Goal: Information Seeking & Learning: Understand process/instructions

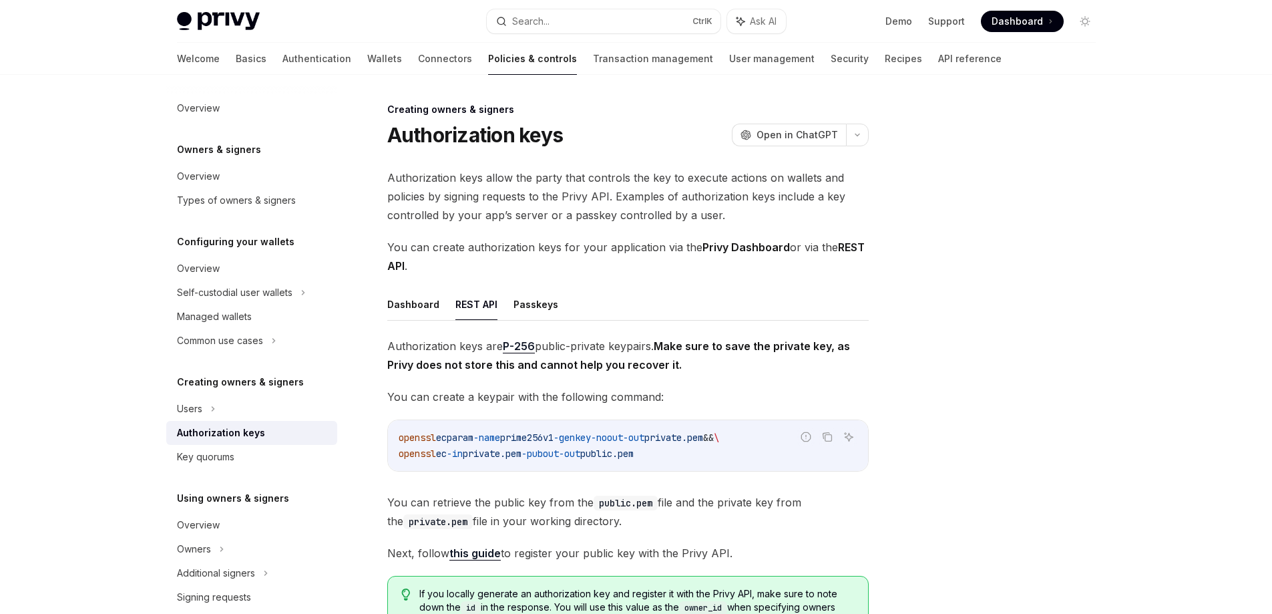
scroll to position [235, 0]
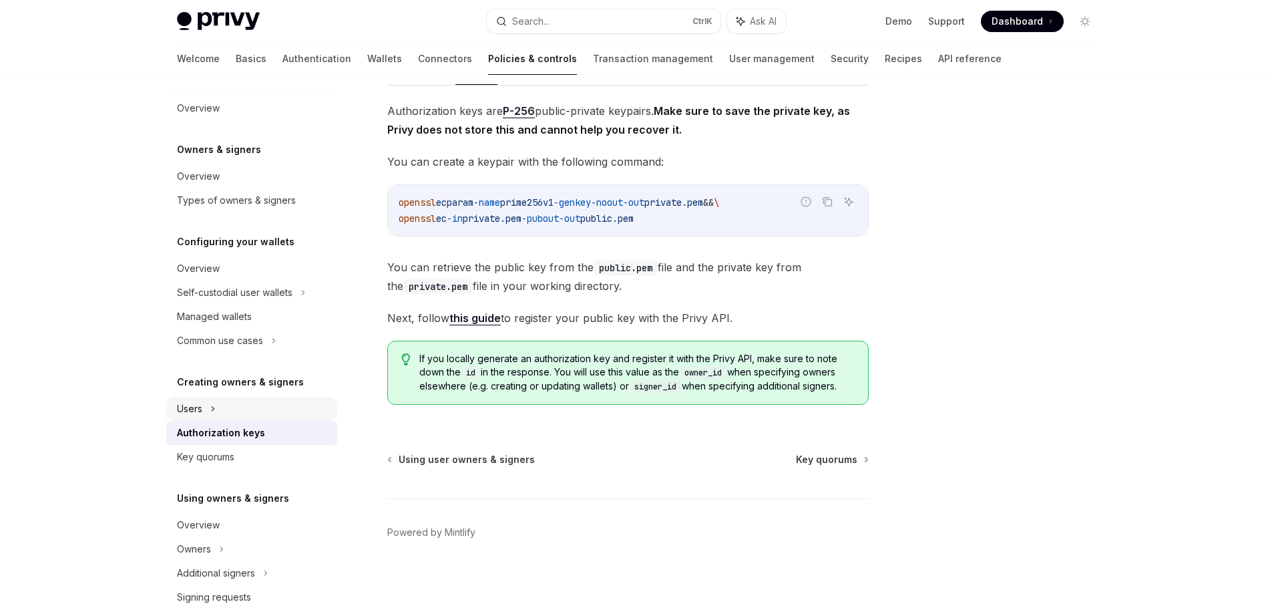
click at [293, 403] on div "Users" at bounding box center [251, 409] width 171 height 24
type textarea "*"
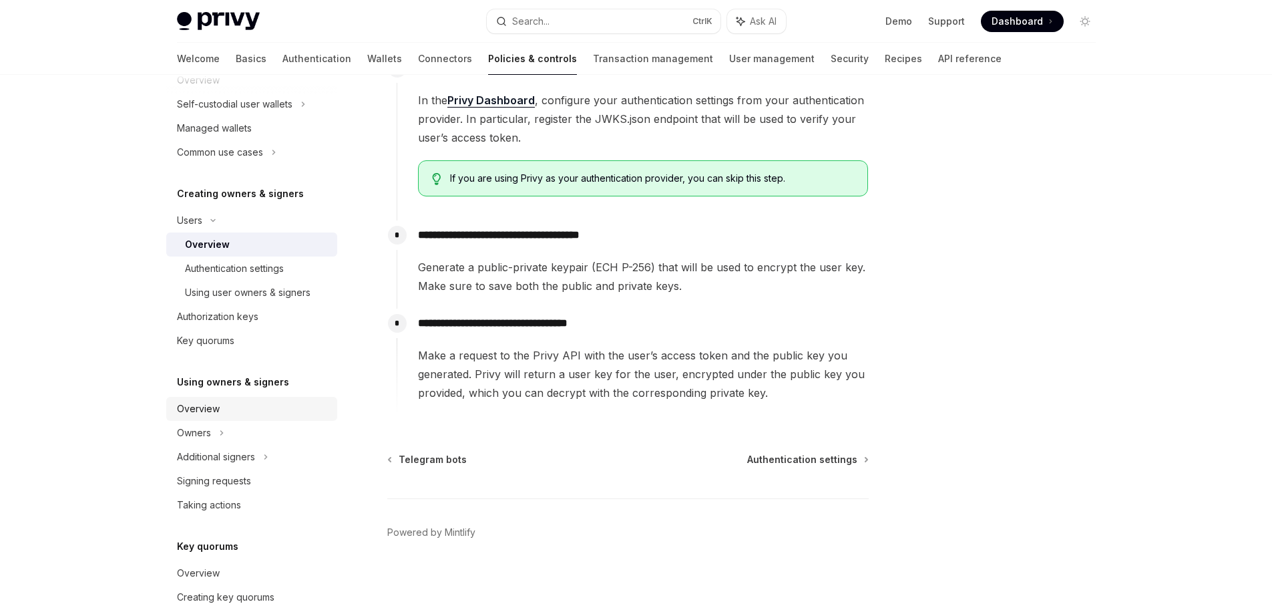
scroll to position [334, 0]
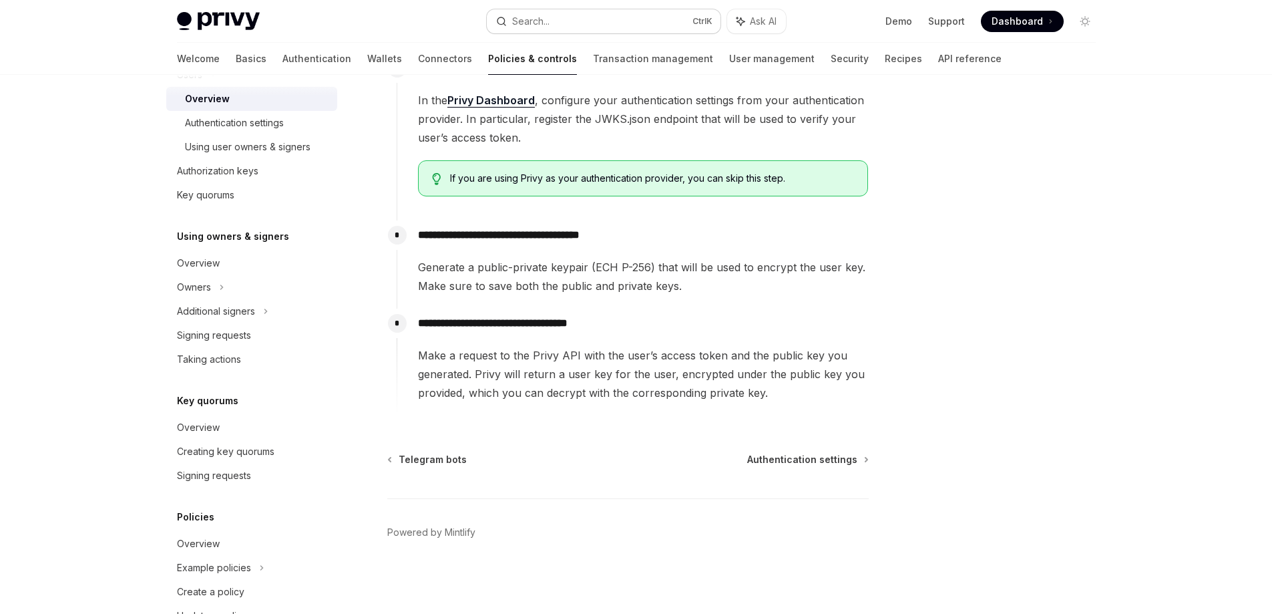
click at [577, 19] on button "Search... Ctrl K" at bounding box center [604, 21] width 234 height 24
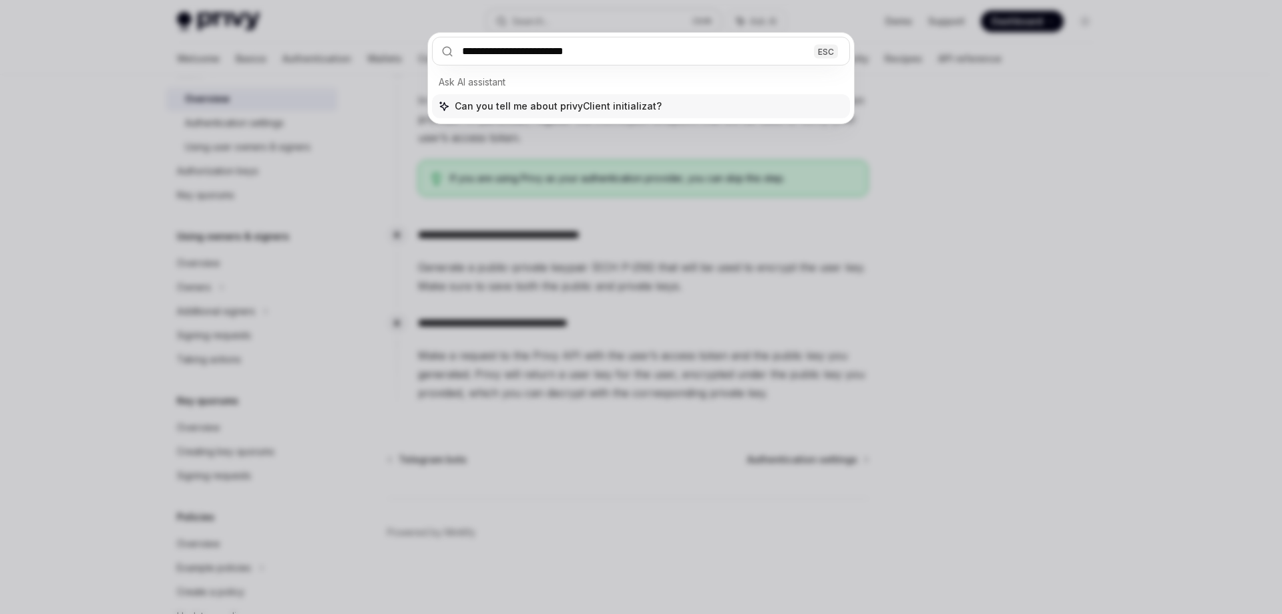
type input "**********"
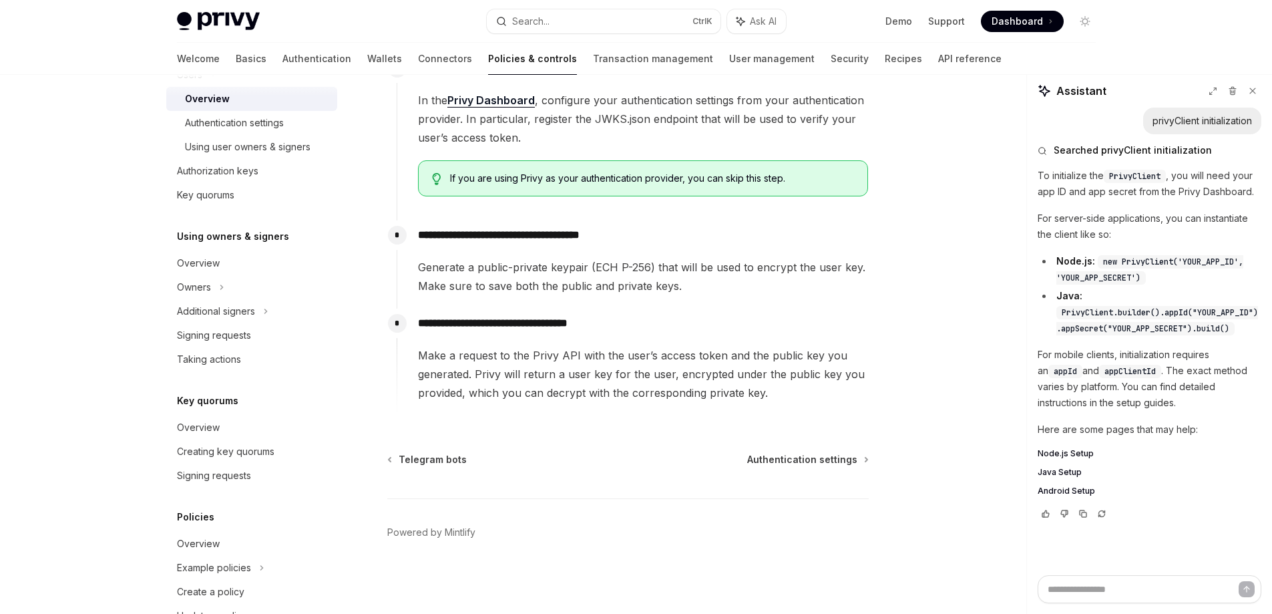
click at [1085, 449] on span "Node.js Setup" at bounding box center [1066, 453] width 56 height 11
type textarea "*"
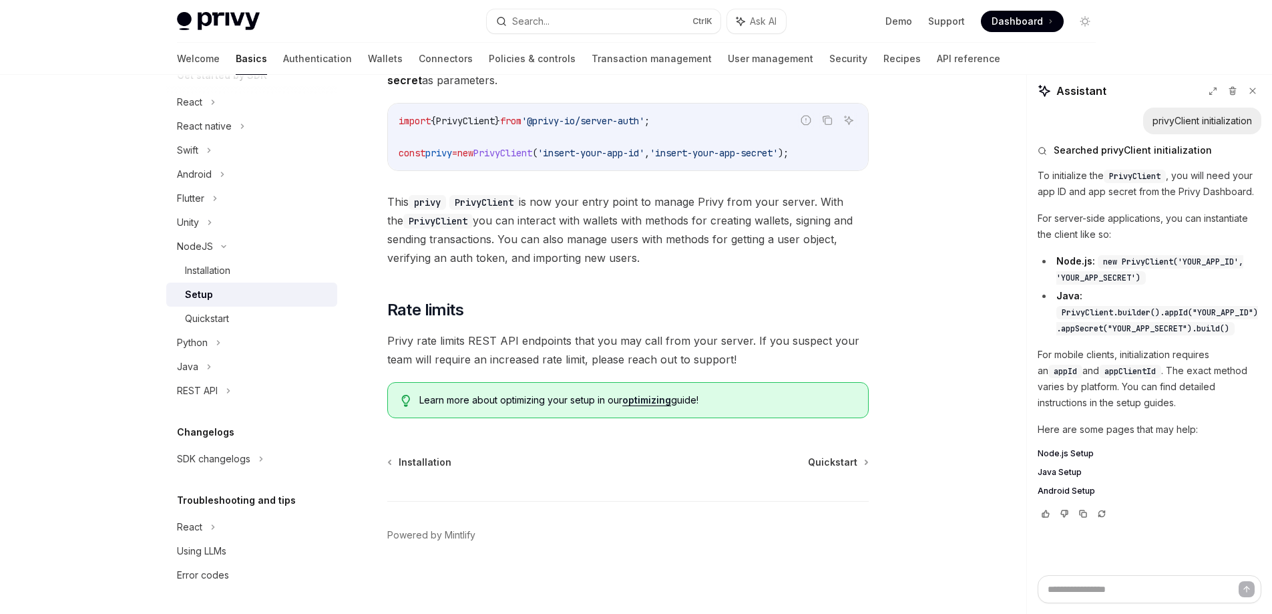
scroll to position [290, 0]
click at [606, 21] on button "Search... Ctrl K" at bounding box center [604, 21] width 234 height 24
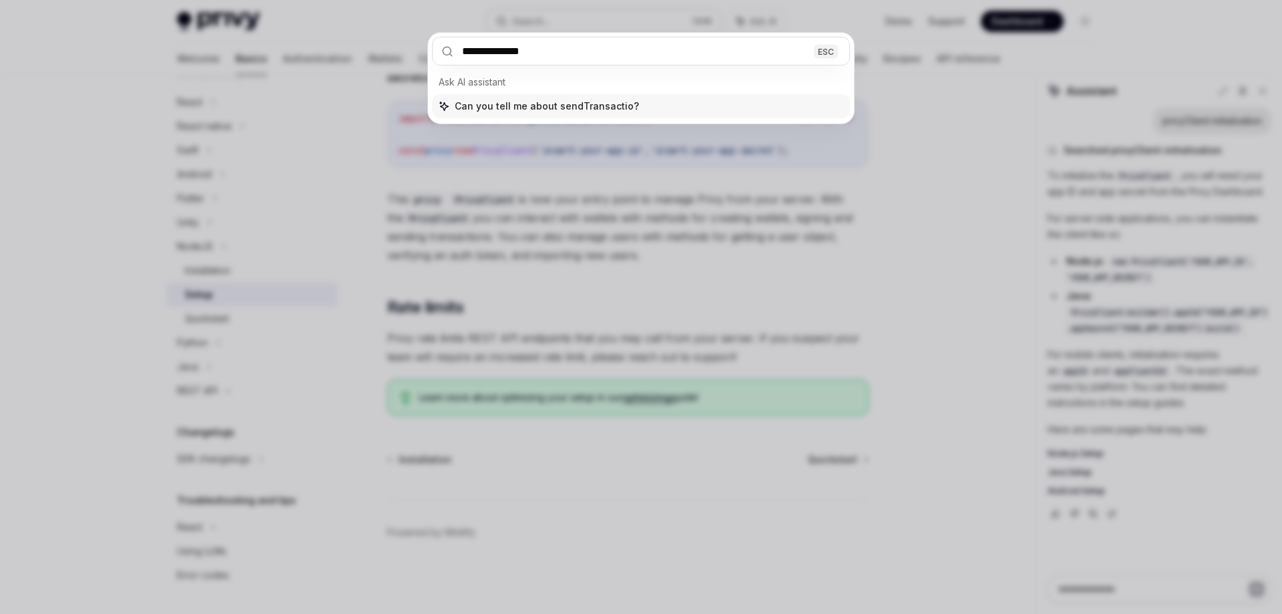
type input "**********"
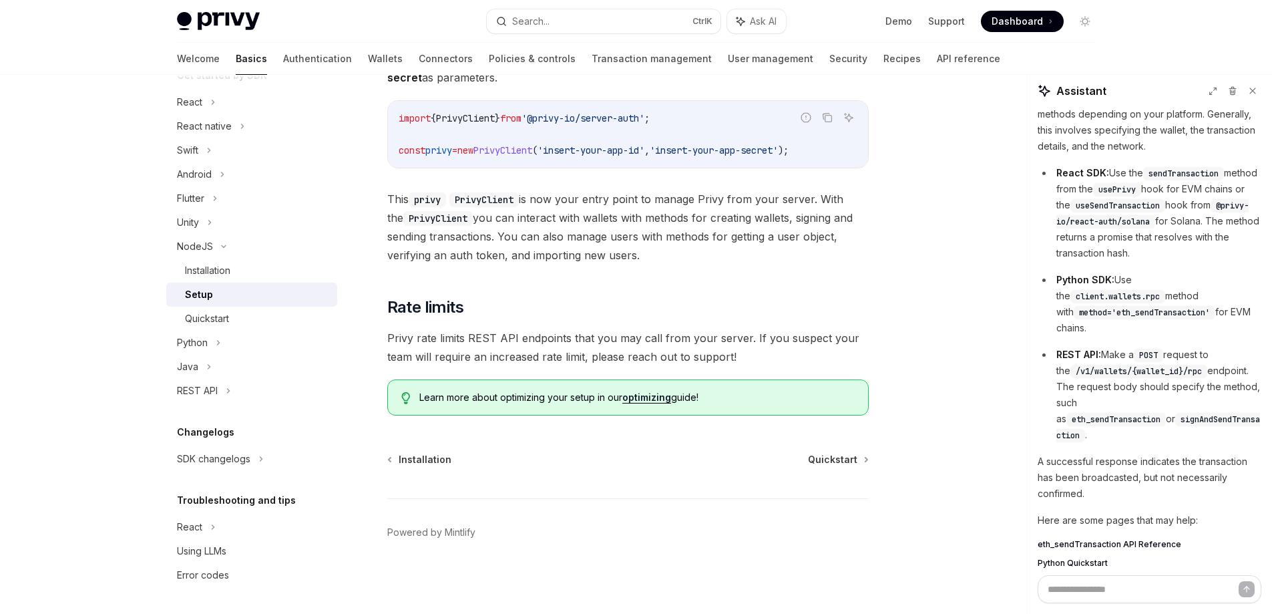
scroll to position [566, 0]
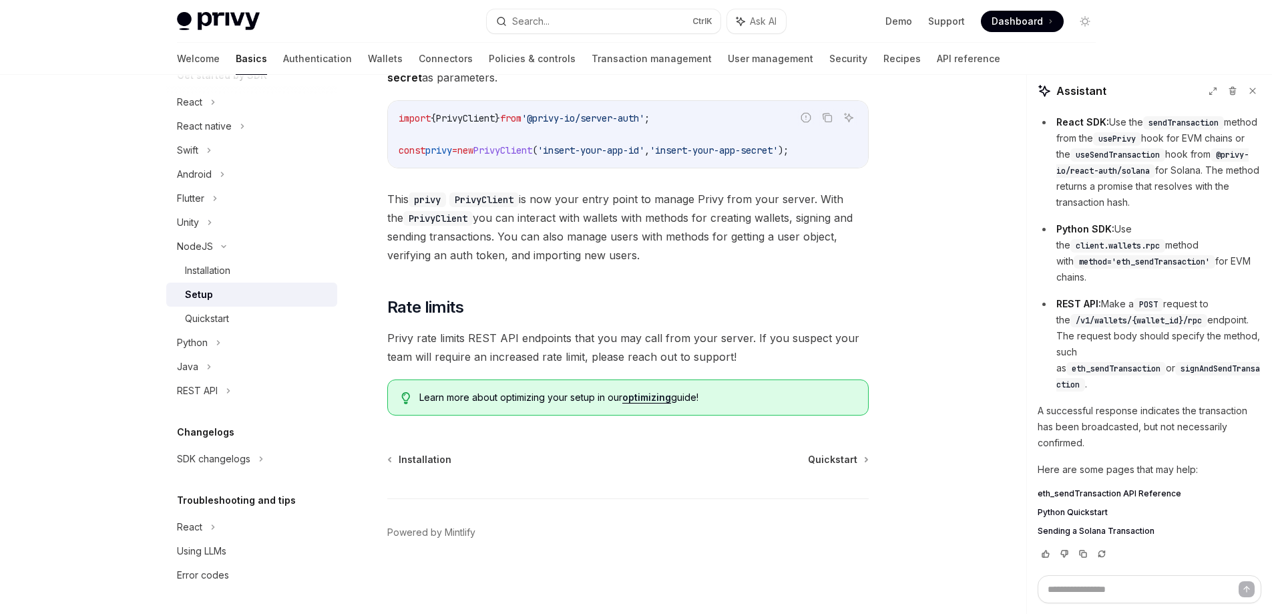
click at [1150, 498] on span "eth_sendTransaction API Reference" at bounding box center [1110, 493] width 144 height 11
type textarea "*"
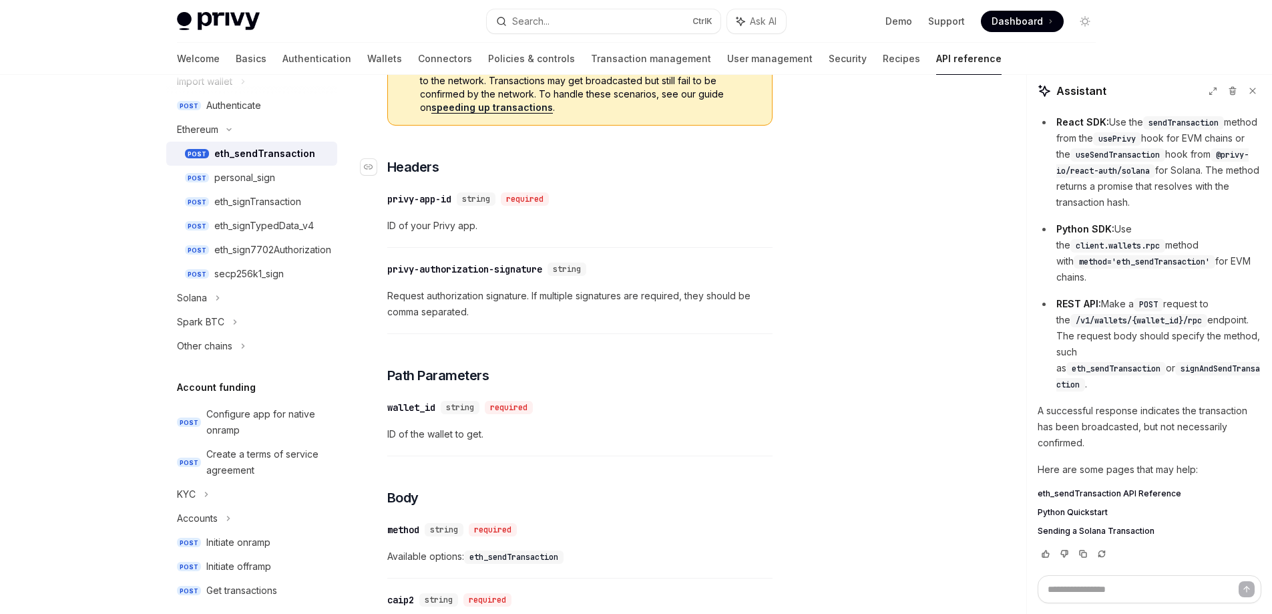
scroll to position [200, 0]
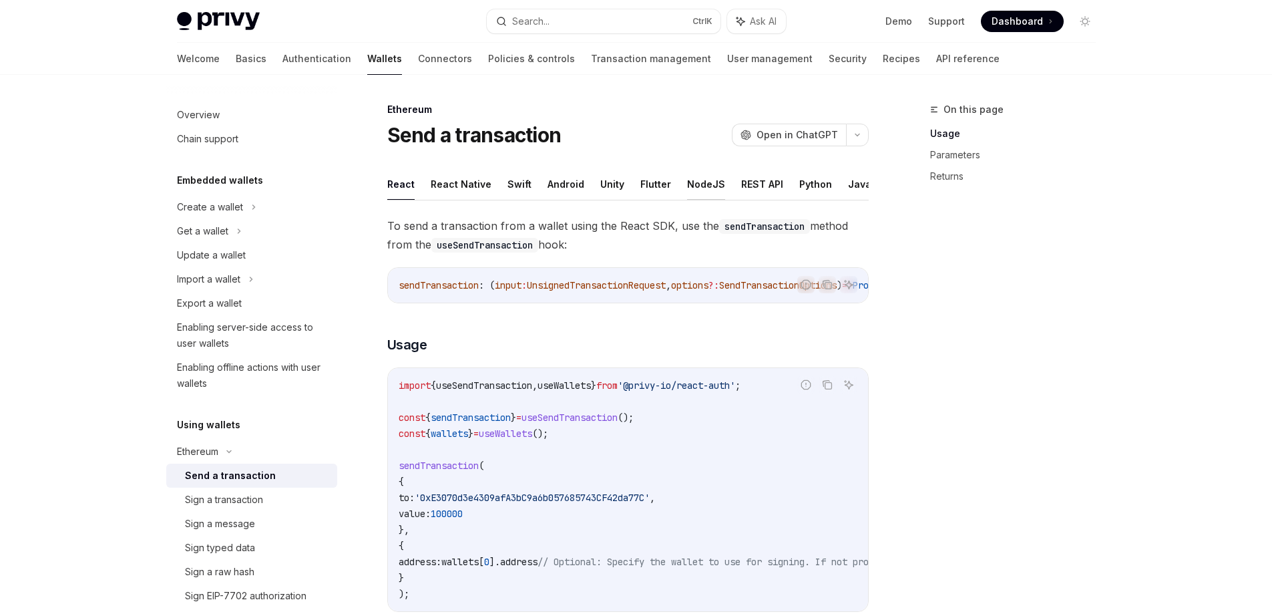
click at [701, 194] on button "NodeJS" at bounding box center [706, 183] width 38 height 31
type textarea "*"
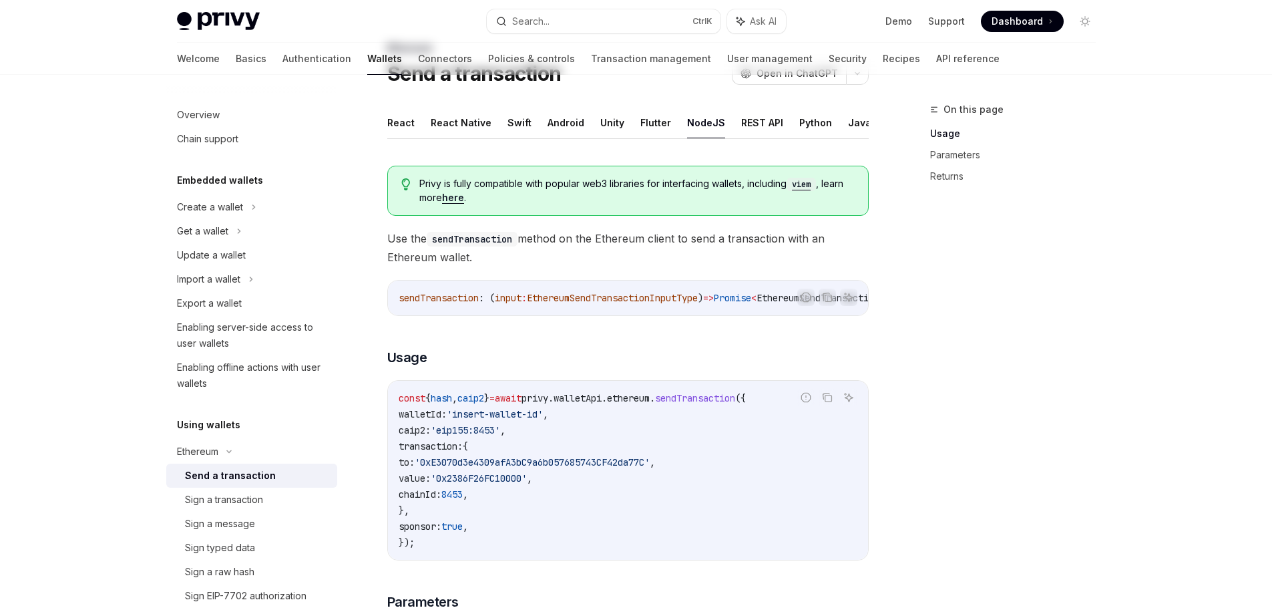
scroll to position [200, 0]
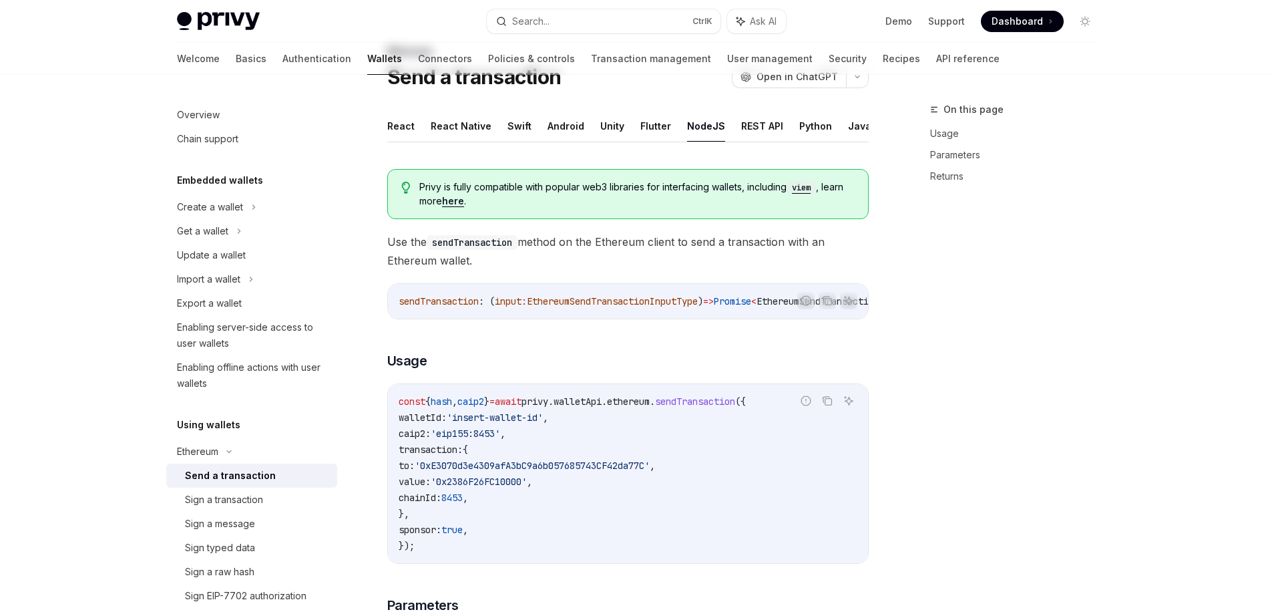
scroll to position [13, 0]
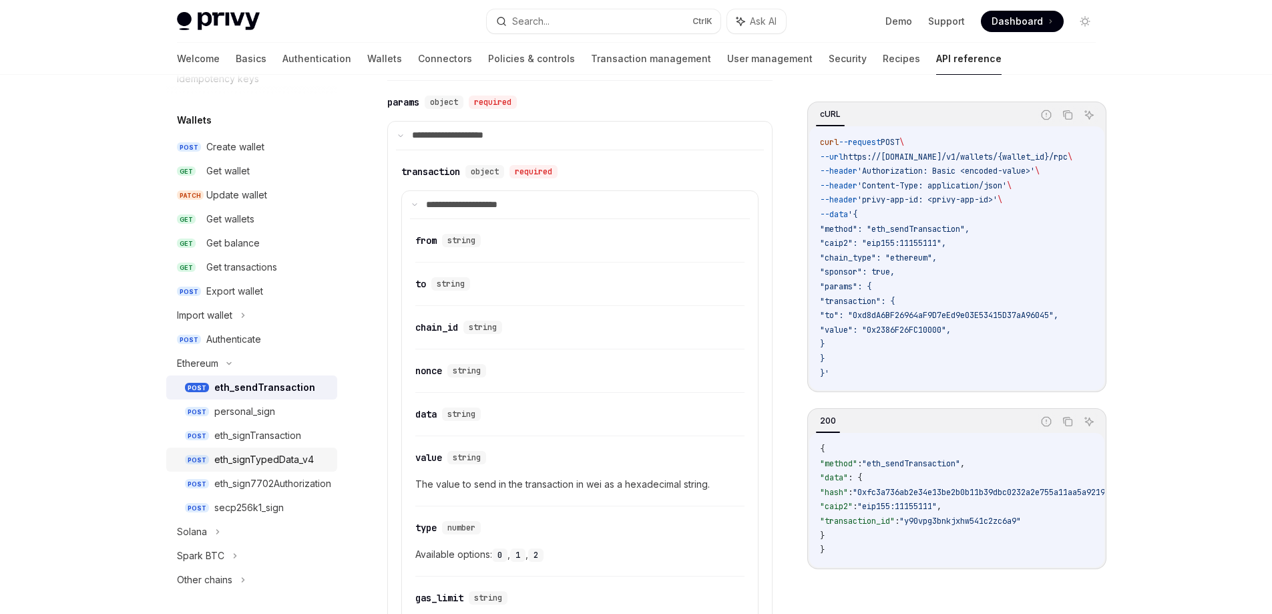
scroll to position [200, 0]
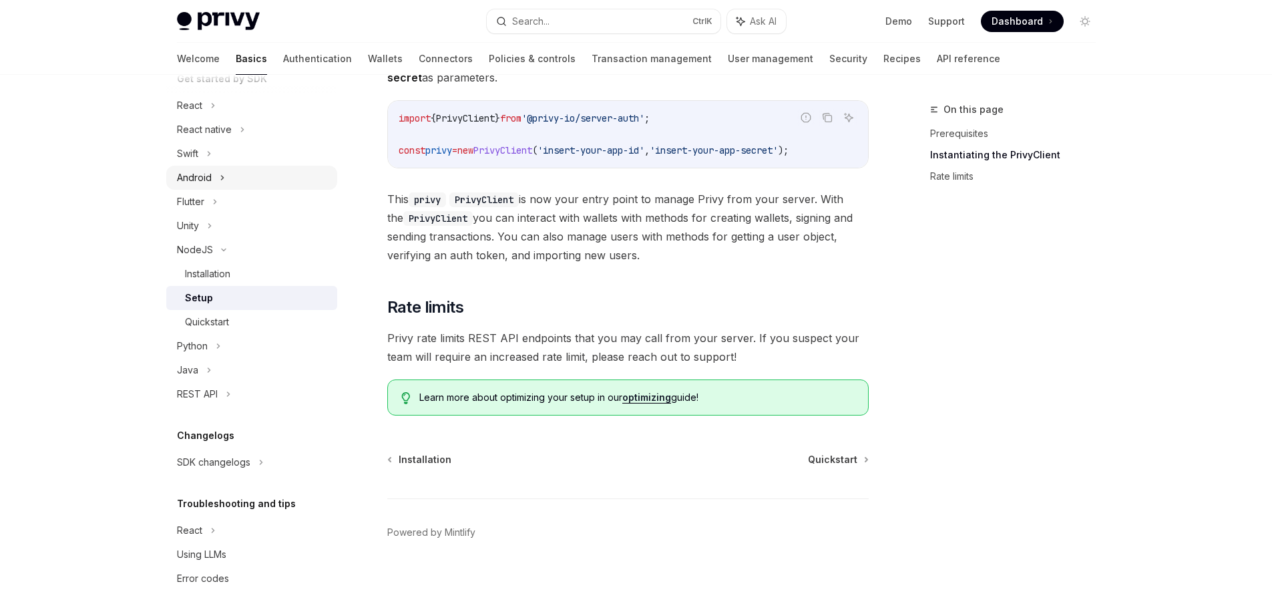
scroll to position [169, 0]
